Goal: Task Accomplishment & Management: Manage account settings

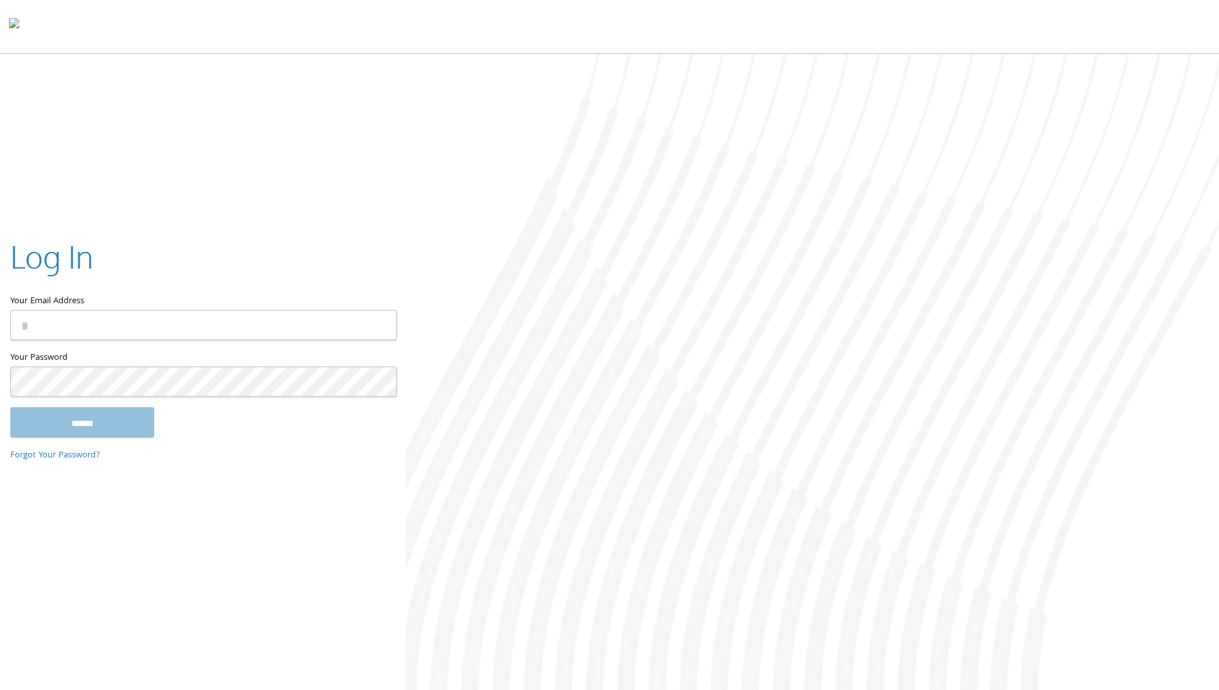
click at [165, 317] on input "Your Email Address" at bounding box center [203, 325] width 387 height 30
type input "**********"
click at [99, 417] on input "******" at bounding box center [82, 422] width 144 height 31
click at [111, 416] on input "******" at bounding box center [82, 422] width 144 height 31
